Goal: Transaction & Acquisition: Purchase product/service

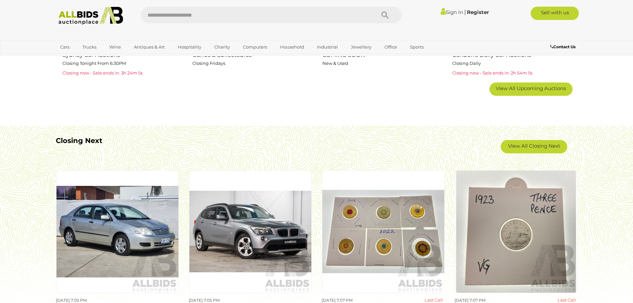
scroll to position [565, 0]
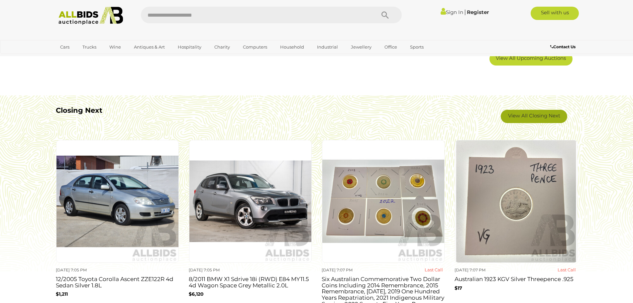
click at [540, 121] on link "View All Closing Next" at bounding box center [533, 116] width 66 height 13
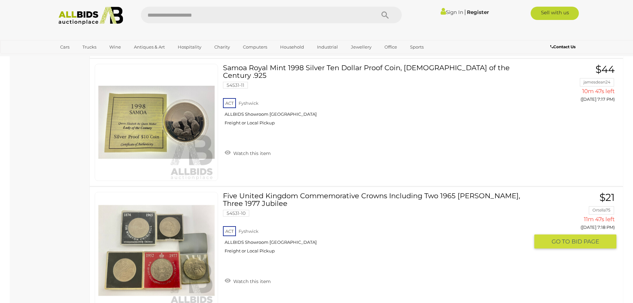
scroll to position [2723, 0]
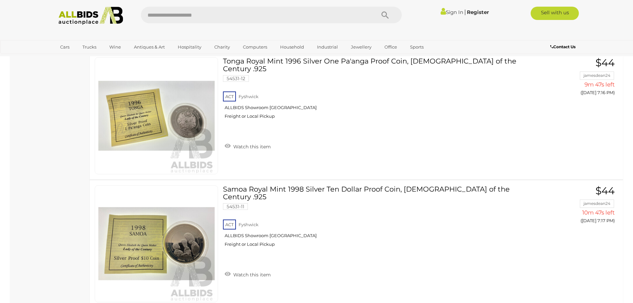
drag, startPoint x: 632, startPoint y: 126, endPoint x: 637, endPoint y: 123, distance: 5.3
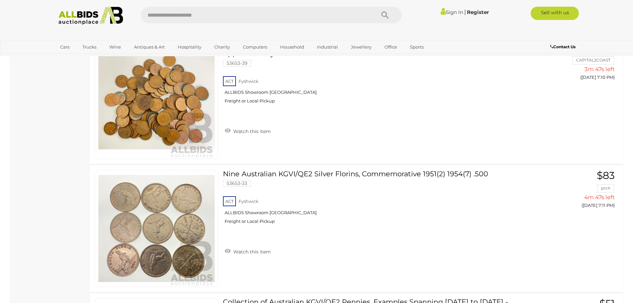
scroll to position [44, 0]
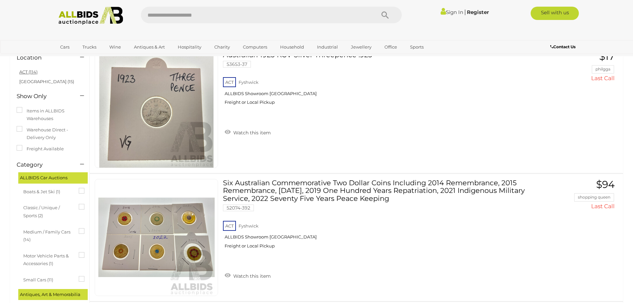
click at [29, 72] on link "ACT (114)" at bounding box center [28, 71] width 18 height 5
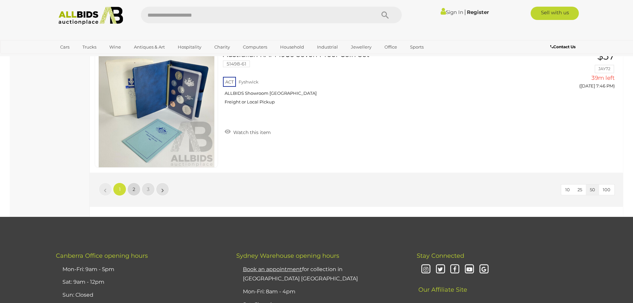
click at [133, 189] on span "2" at bounding box center [134, 189] width 3 height 6
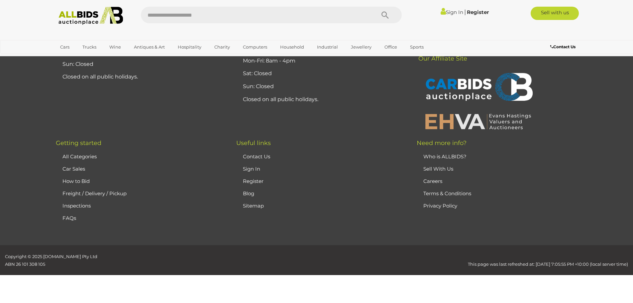
scroll to position [23, 0]
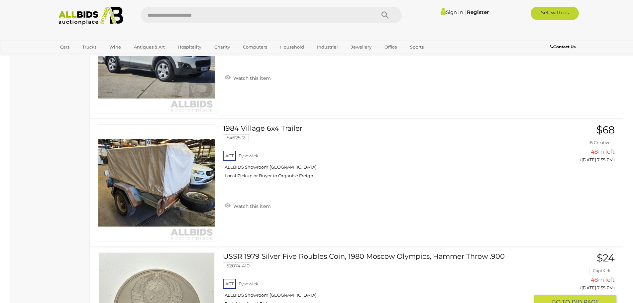
scroll to position [1119, 0]
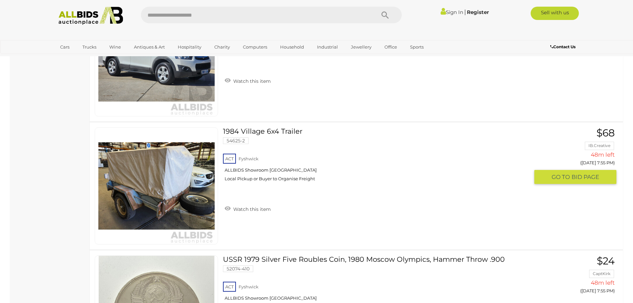
click at [176, 154] on link at bounding box center [156, 185] width 123 height 117
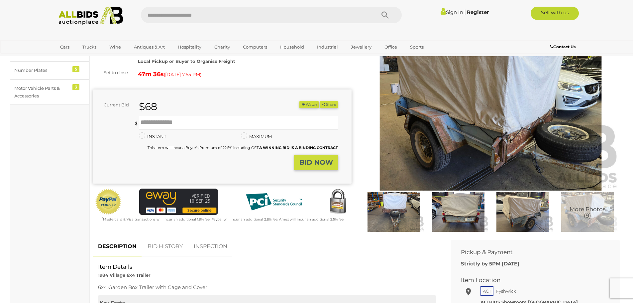
scroll to position [66, 0]
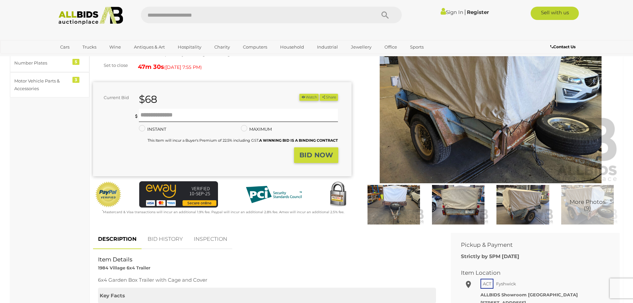
click at [519, 206] on img at bounding box center [522, 205] width 61 height 40
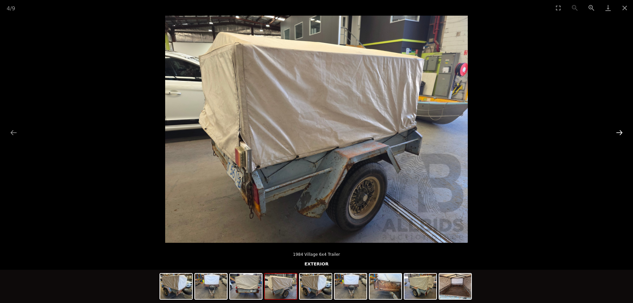
click at [619, 132] on button "Next slide" at bounding box center [619, 132] width 14 height 13
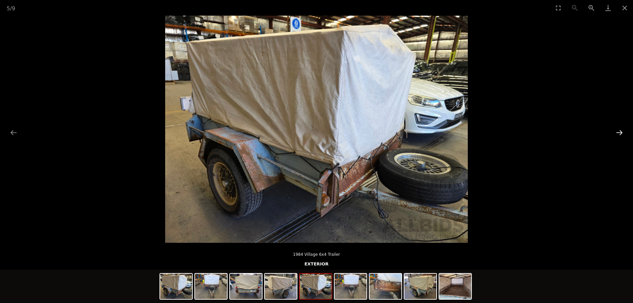
click at [619, 132] on button "Next slide" at bounding box center [619, 132] width 14 height 13
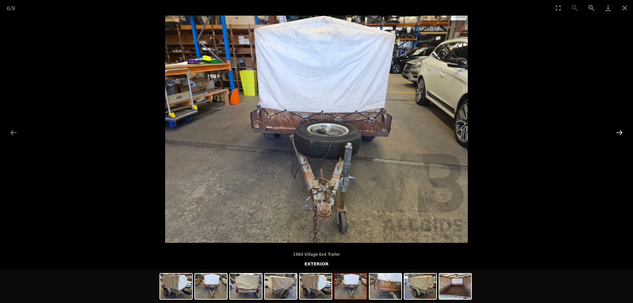
click at [619, 132] on button "Next slide" at bounding box center [619, 132] width 14 height 13
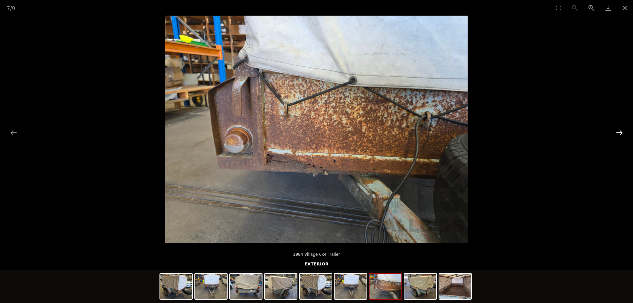
click at [619, 132] on button "Next slide" at bounding box center [619, 132] width 14 height 13
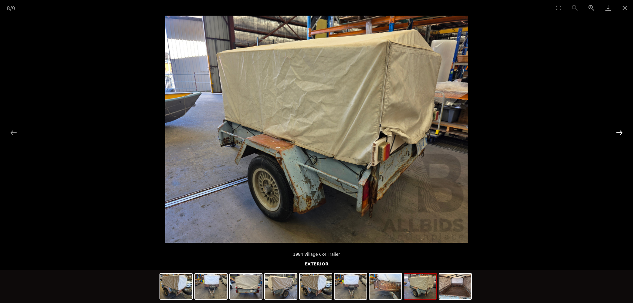
click at [619, 132] on button "Next slide" at bounding box center [619, 132] width 14 height 13
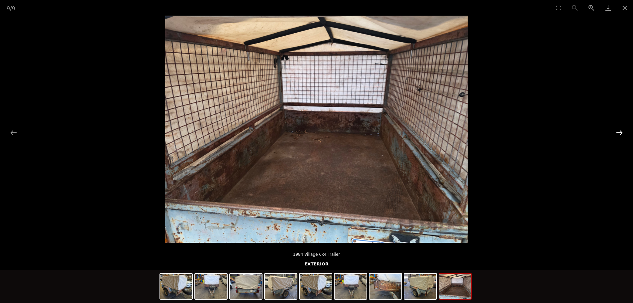
click at [620, 133] on button "Next slide" at bounding box center [619, 132] width 14 height 13
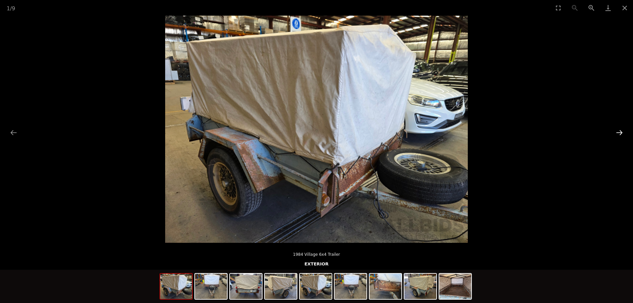
click at [620, 133] on button "Next slide" at bounding box center [619, 132] width 14 height 13
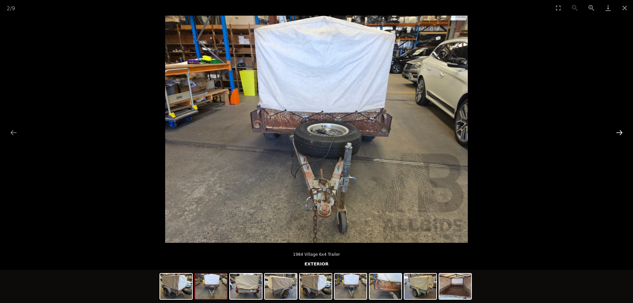
click at [620, 133] on button "Next slide" at bounding box center [619, 132] width 14 height 13
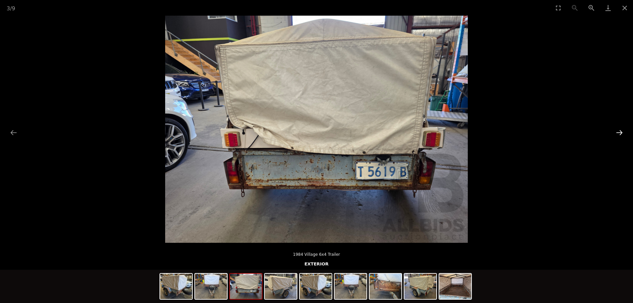
click at [620, 133] on button "Next slide" at bounding box center [619, 132] width 14 height 13
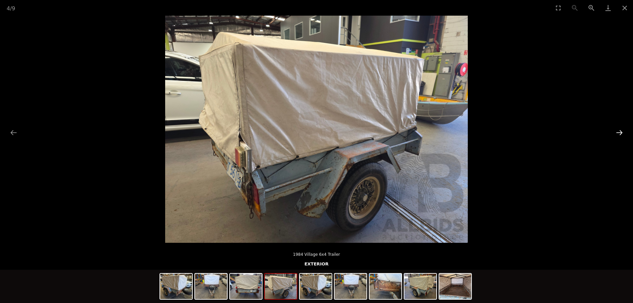
click at [620, 133] on button "Next slide" at bounding box center [619, 132] width 14 height 13
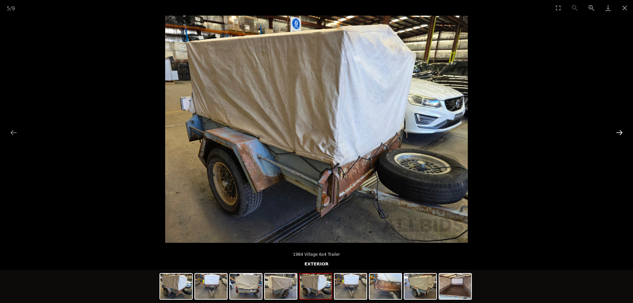
click at [620, 133] on button "Next slide" at bounding box center [619, 132] width 14 height 13
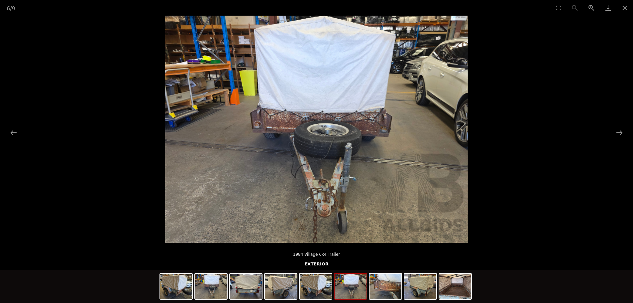
scroll to position [199, 0]
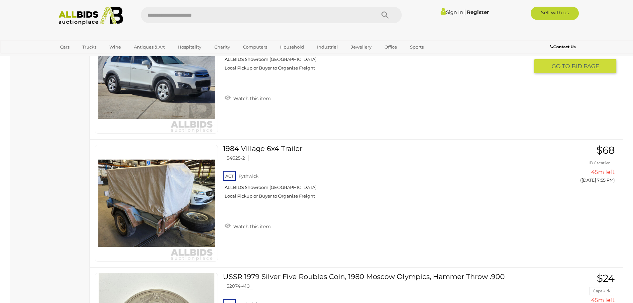
scroll to position [2008, 0]
